Goal: Task Accomplishment & Management: Use online tool/utility

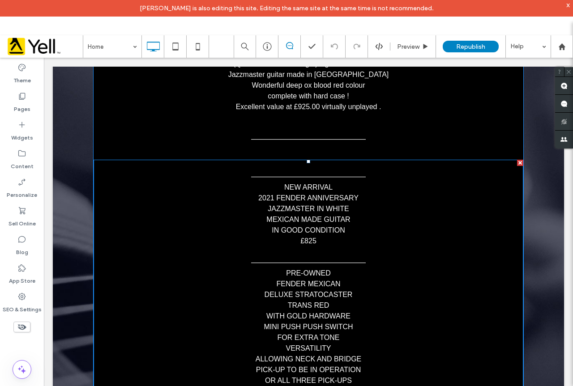
scroll to position [2104, 0]
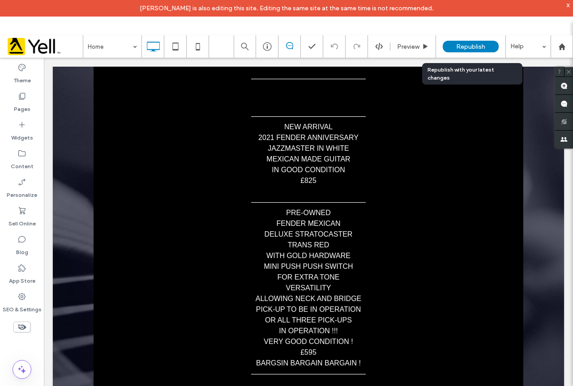
click at [471, 45] on span "Republish" at bounding box center [470, 47] width 29 height 8
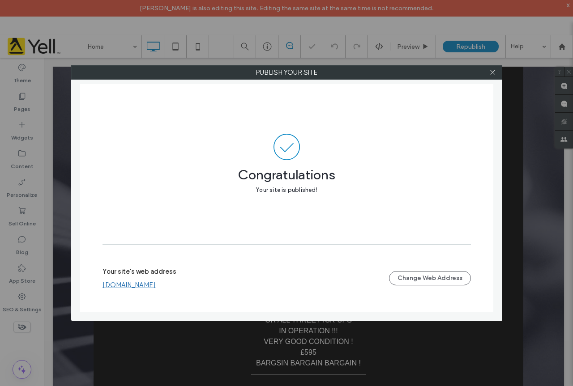
click at [156, 285] on link "[DOMAIN_NAME]" at bounding box center [129, 285] width 53 height 8
click at [156, 287] on link "[DOMAIN_NAME]" at bounding box center [129, 285] width 53 height 8
click at [489, 69] on div at bounding box center [492, 72] width 13 height 13
click at [491, 73] on icon at bounding box center [492, 72] width 7 height 7
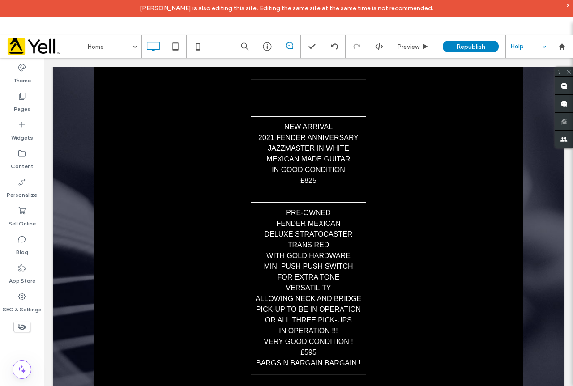
click at [522, 49] on div "Help" at bounding box center [528, 46] width 45 height 22
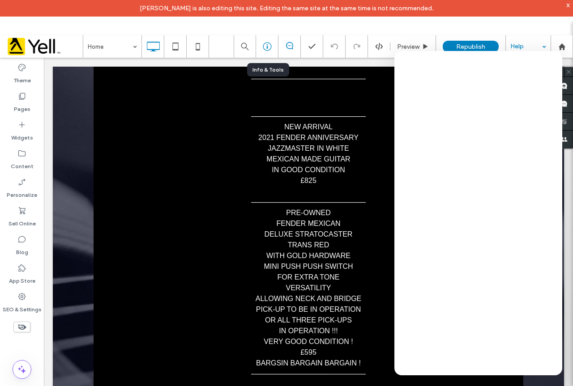
click at [266, 48] on icon at bounding box center [267, 46] width 9 height 9
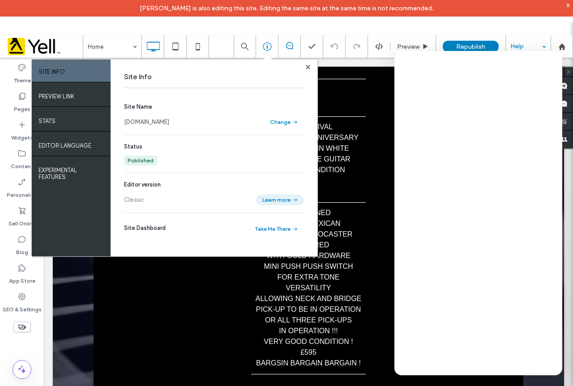
click at [276, 201] on button "Learn more" at bounding box center [280, 200] width 48 height 11
